Goal: Task Accomplishment & Management: Manage account settings

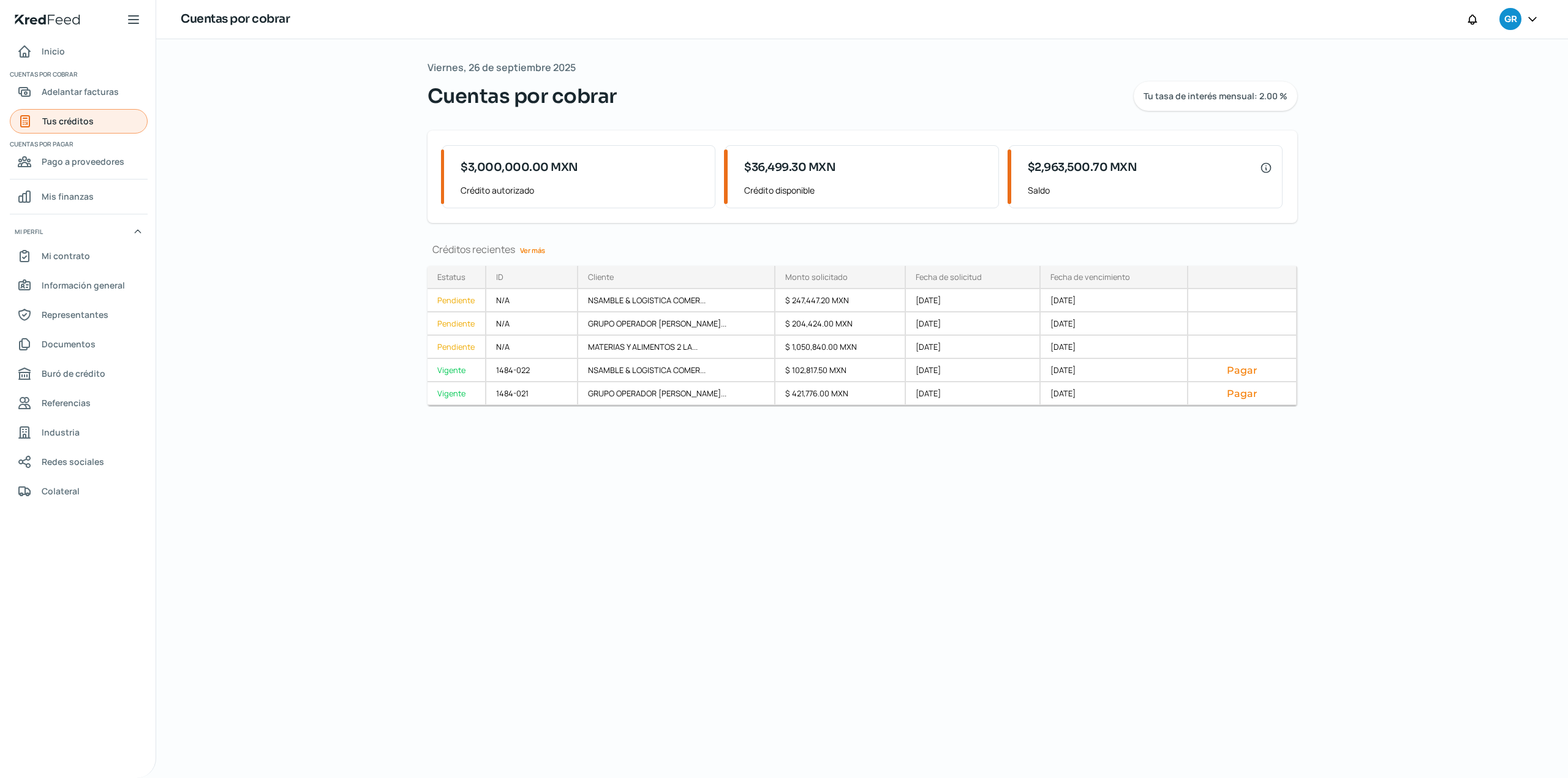
click at [81, 123] on span "Tus créditos" at bounding box center [68, 121] width 52 height 15
click at [97, 94] on span "Adelantar facturas" at bounding box center [80, 91] width 77 height 15
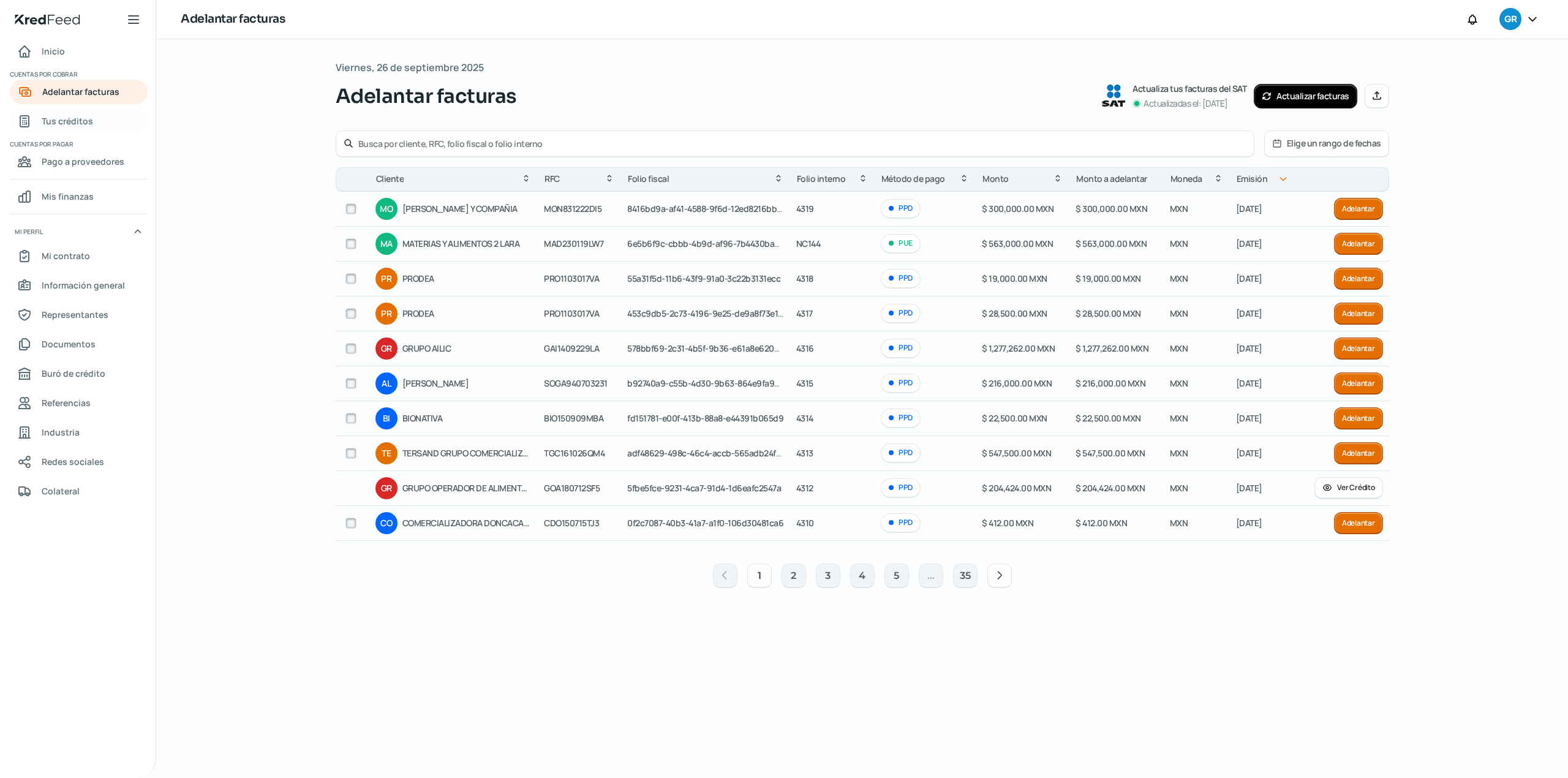
click at [71, 125] on span "Tus créditos" at bounding box center [68, 121] width 52 height 15
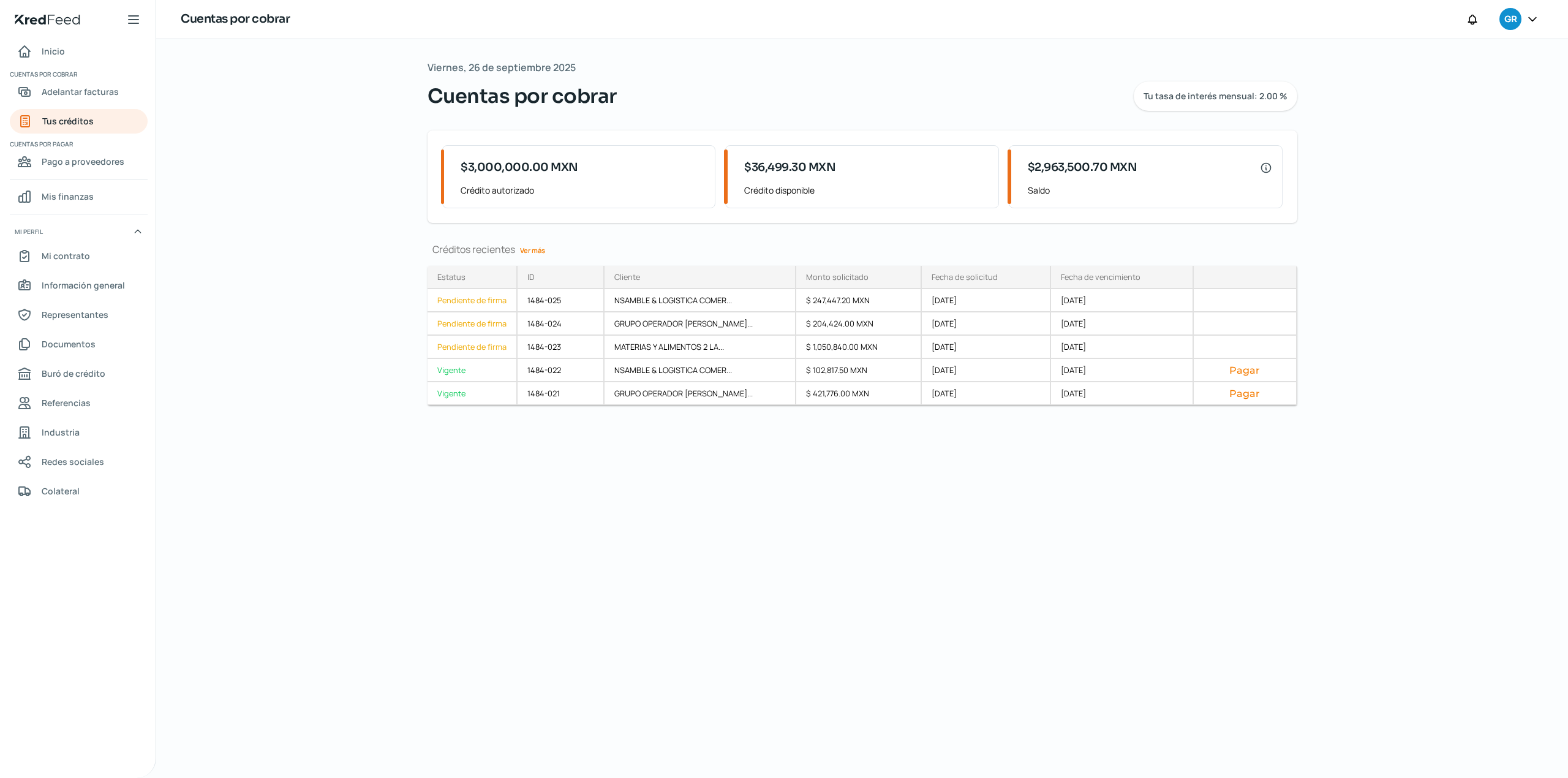
click at [670, 556] on div "[DATE] Cuentas por cobrar Tu tasa de interés mensual: 2.00 % $3,000,000.00 MXN …" at bounding box center [862, 409] width 918 height 739
click at [782, 592] on div "[DATE] Cuentas por cobrar Tu tasa de interés mensual: 2.00 % $3,000,000.00 MXN …" at bounding box center [862, 409] width 918 height 739
click at [83, 89] on span "Adelantar facturas" at bounding box center [80, 91] width 77 height 15
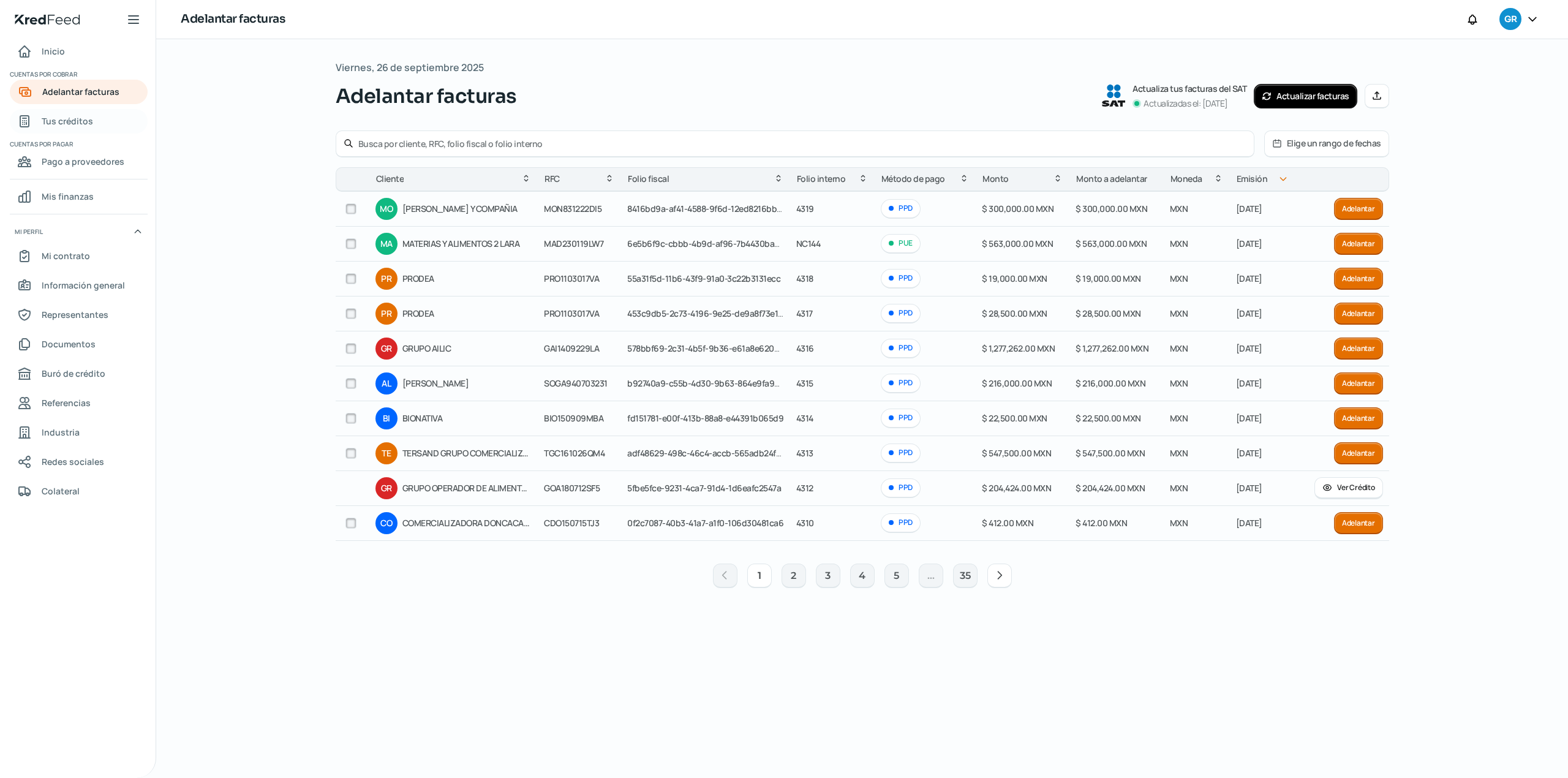
click at [91, 123] on span "Tus créditos" at bounding box center [68, 121] width 52 height 15
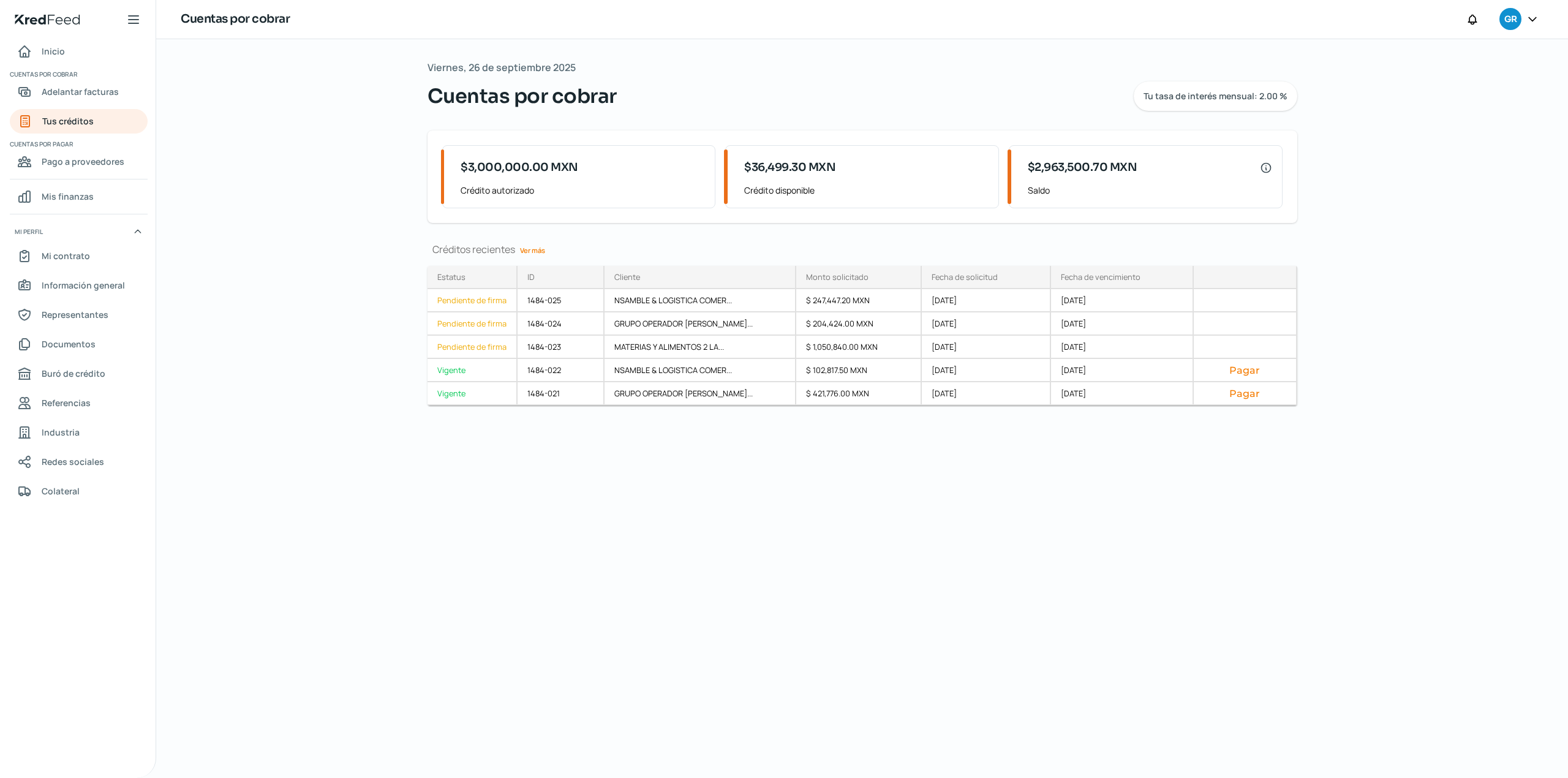
click at [441, 646] on div "[DATE] Cuentas por cobrar Tu tasa de interés mensual: 2.00 % $3,000,000.00 MXN …" at bounding box center [862, 409] width 918 height 739
click at [71, 97] on span "Adelantar facturas" at bounding box center [80, 91] width 77 height 15
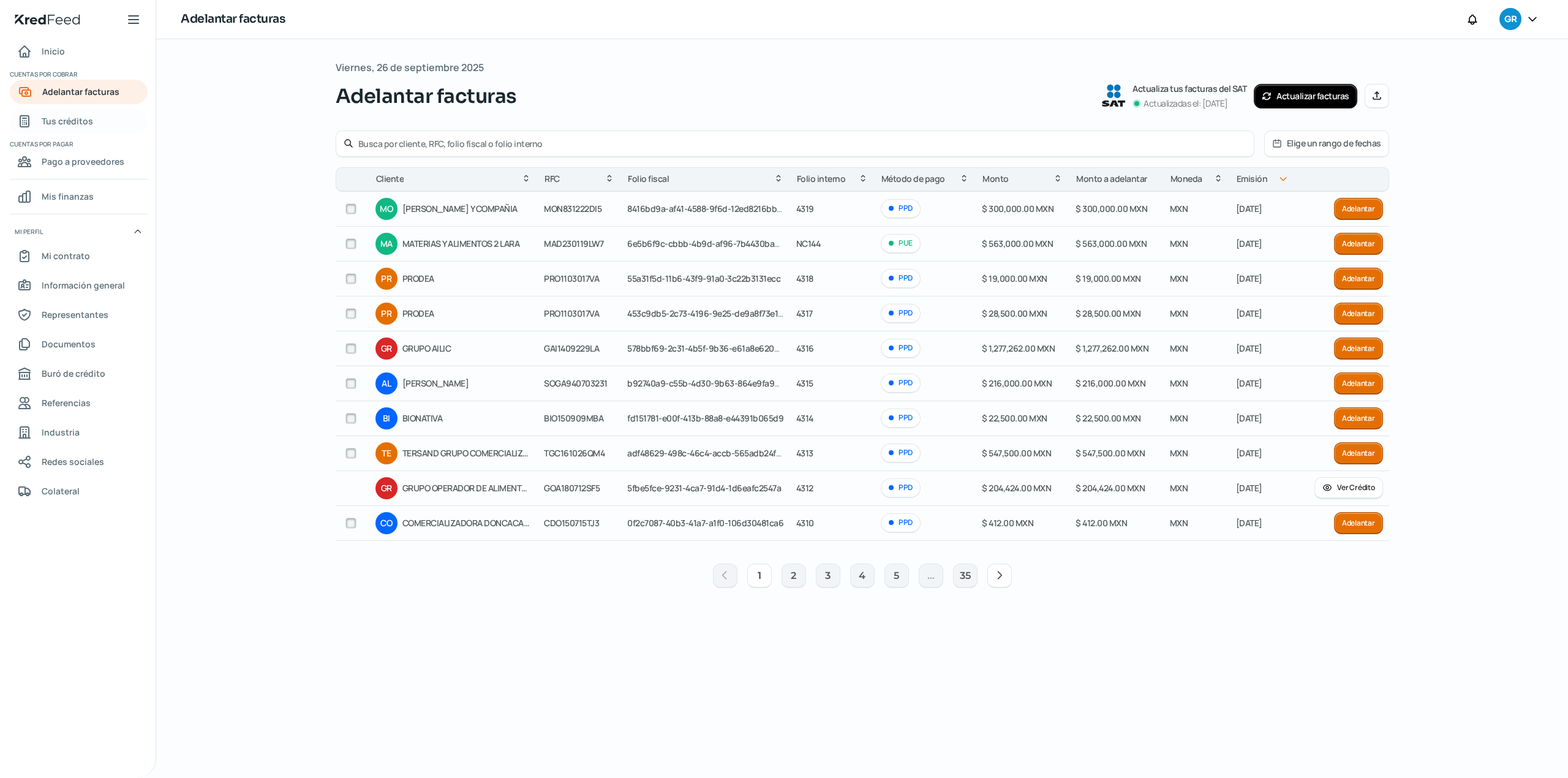
click at [72, 118] on span "Tus créditos" at bounding box center [68, 121] width 52 height 15
